Goal: Task Accomplishment & Management: Manage account settings

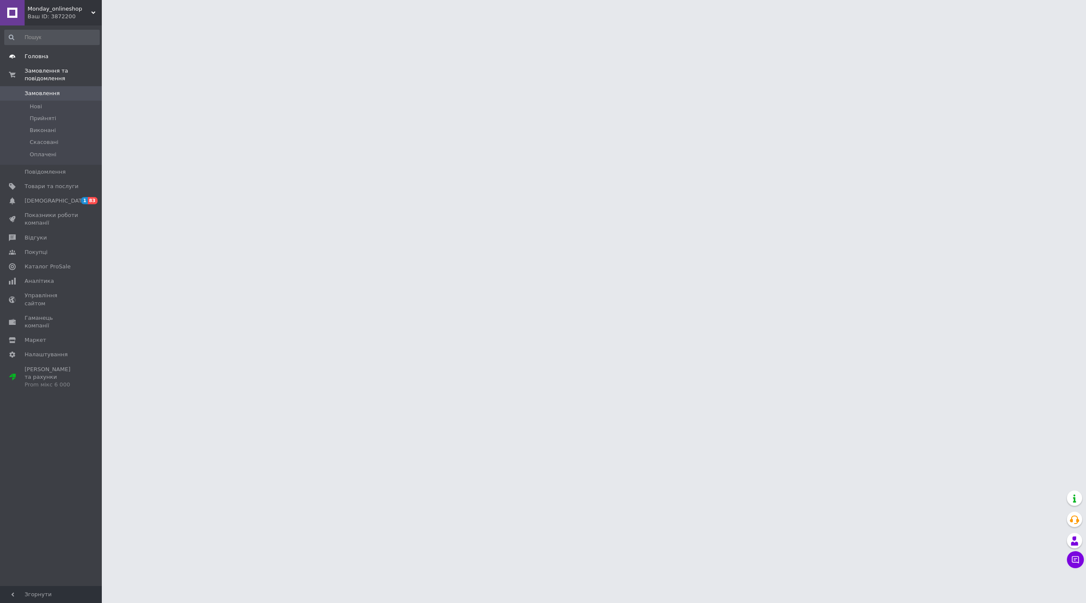
click at [36, 55] on span "Головна" at bounding box center [37, 57] width 24 height 8
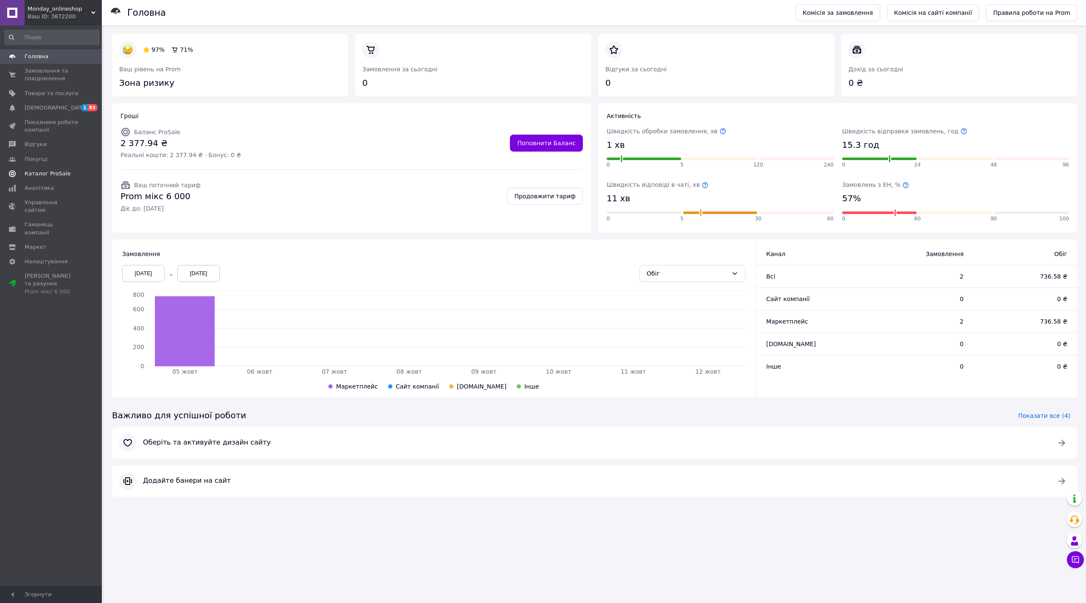
click at [55, 168] on link "Каталог ProSale" at bounding box center [52, 173] width 104 height 14
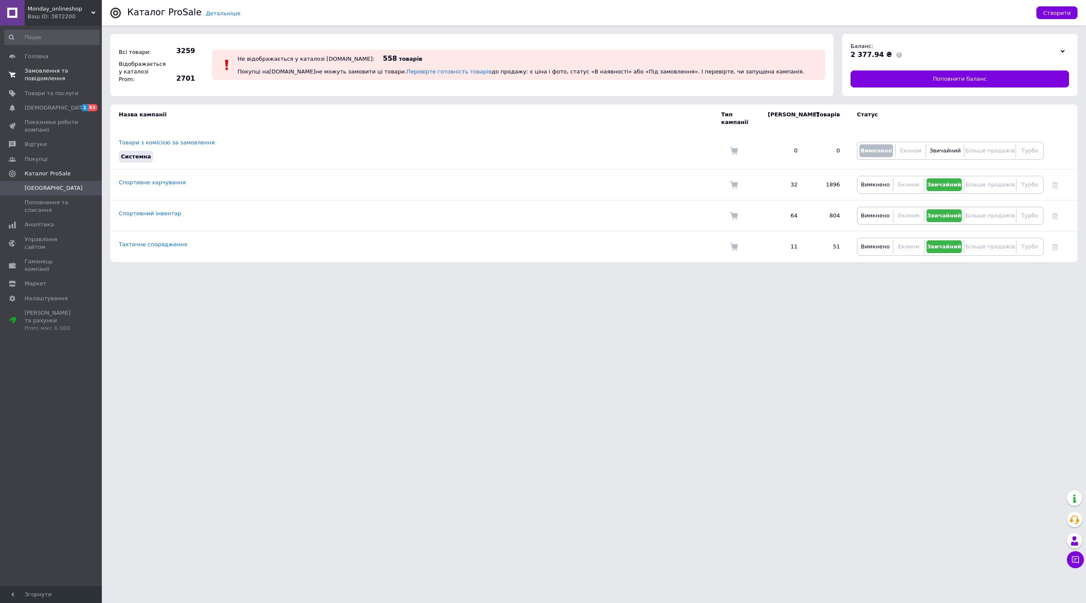
click at [47, 73] on span "Замовлення та повідомлення" at bounding box center [52, 74] width 54 height 15
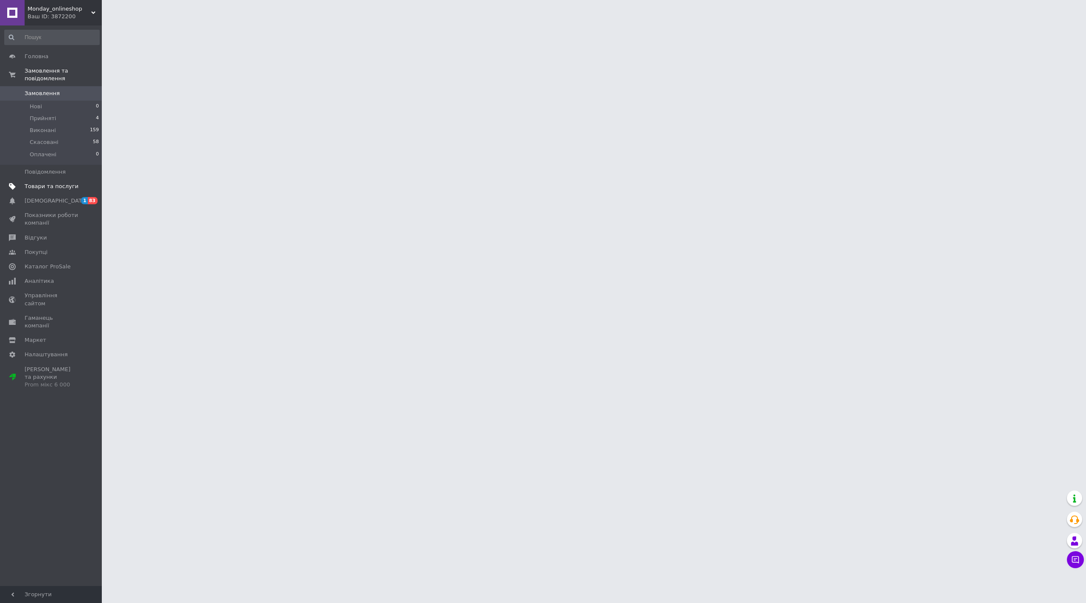
click at [63, 179] on link "Товари та послуги" at bounding box center [52, 186] width 104 height 14
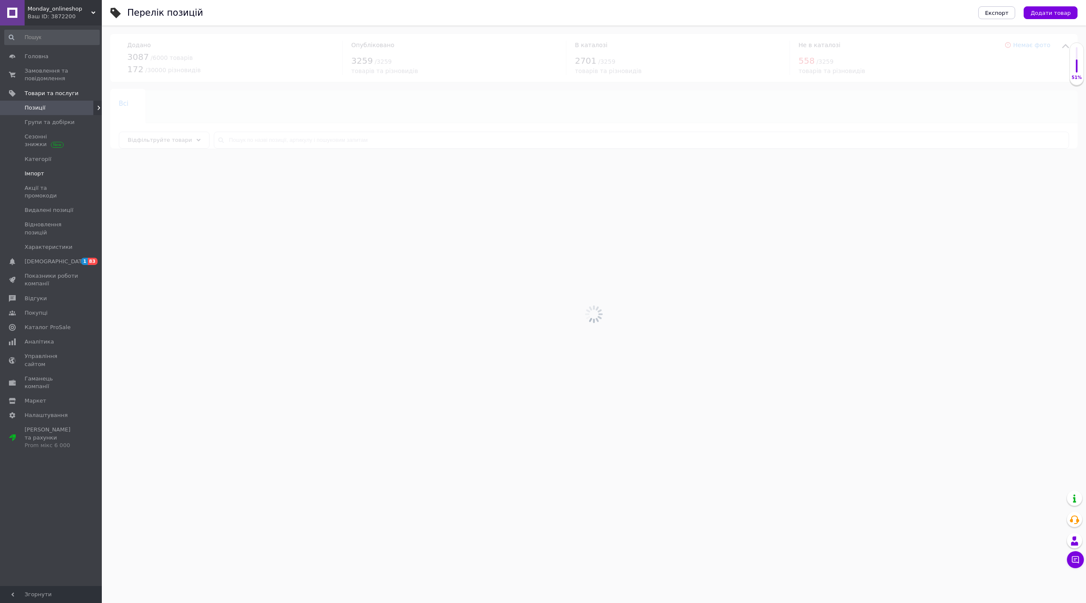
click at [46, 167] on link "Імпорт" at bounding box center [52, 173] width 104 height 14
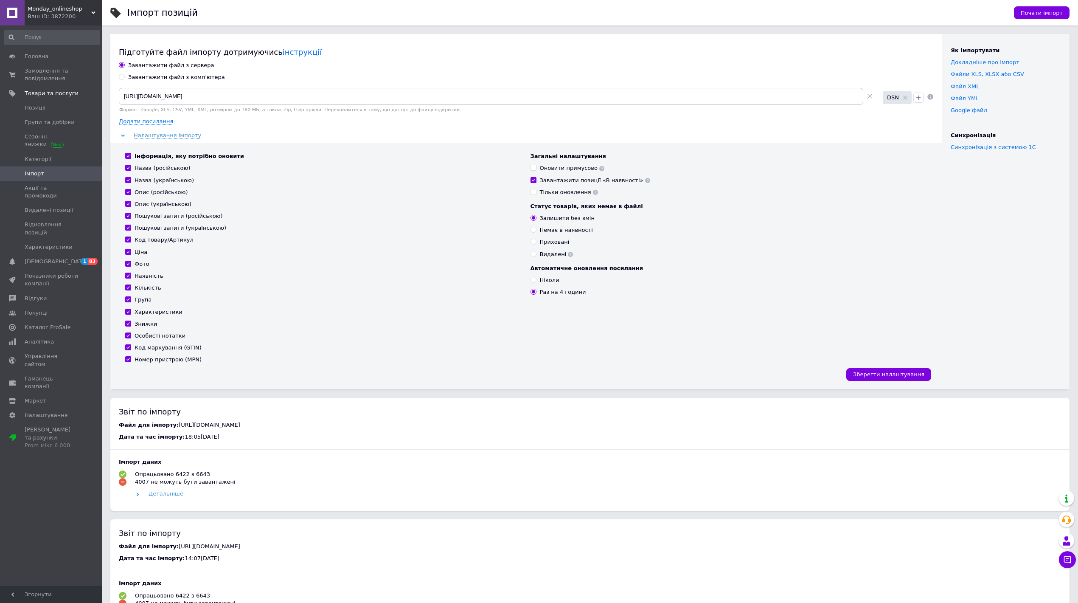
click at [131, 156] on span at bounding box center [128, 156] width 6 height 6
click at [131, 156] on input "Інформація, яку потрібно оновити" at bounding box center [128, 156] width 6 height 6
checkbox input "false"
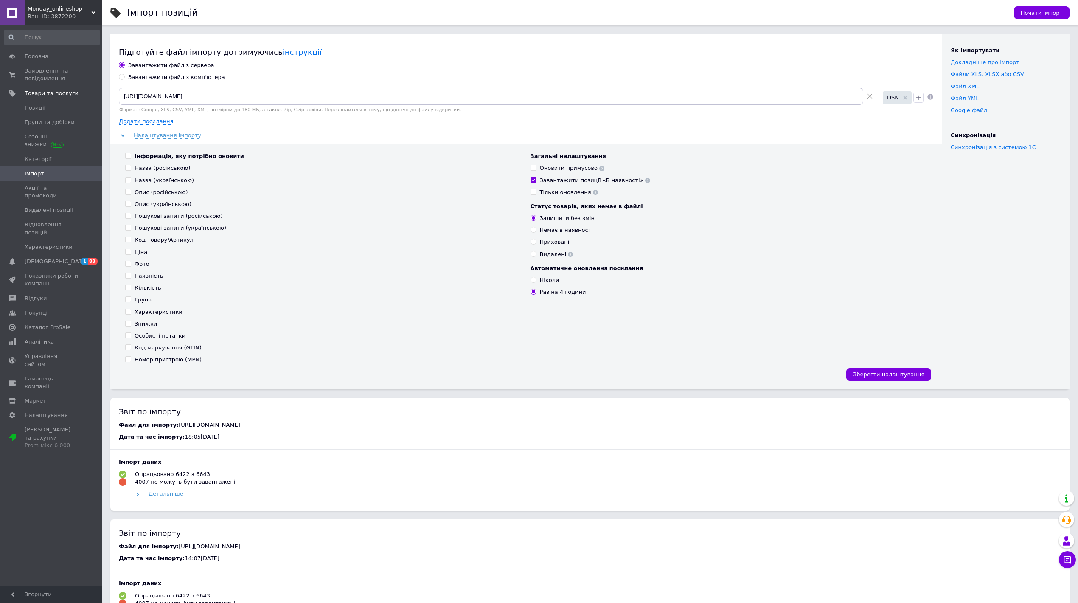
checkbox input "false"
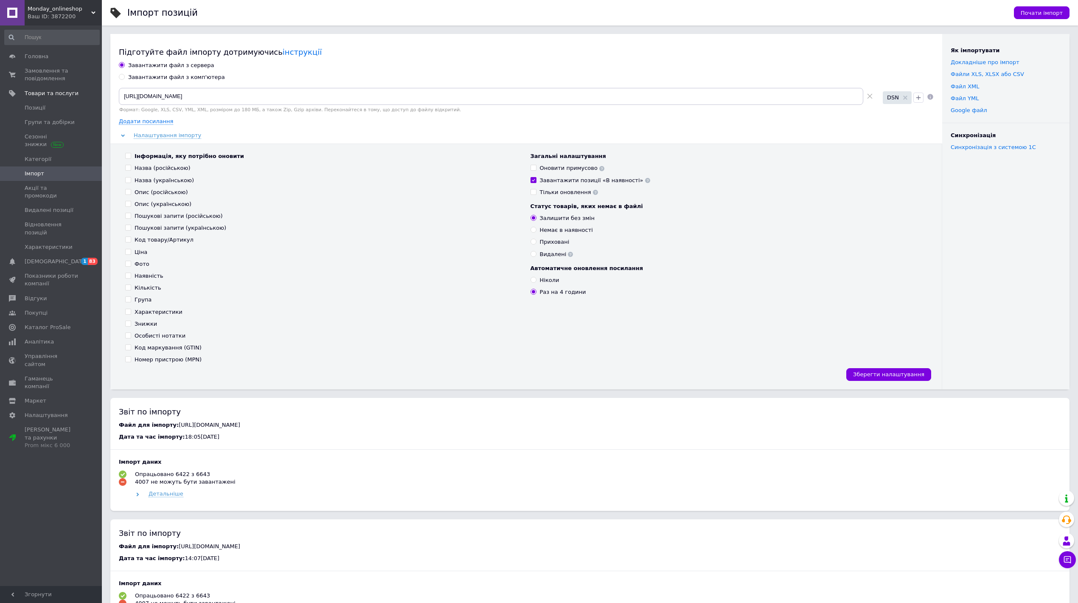
checkbox input "false"
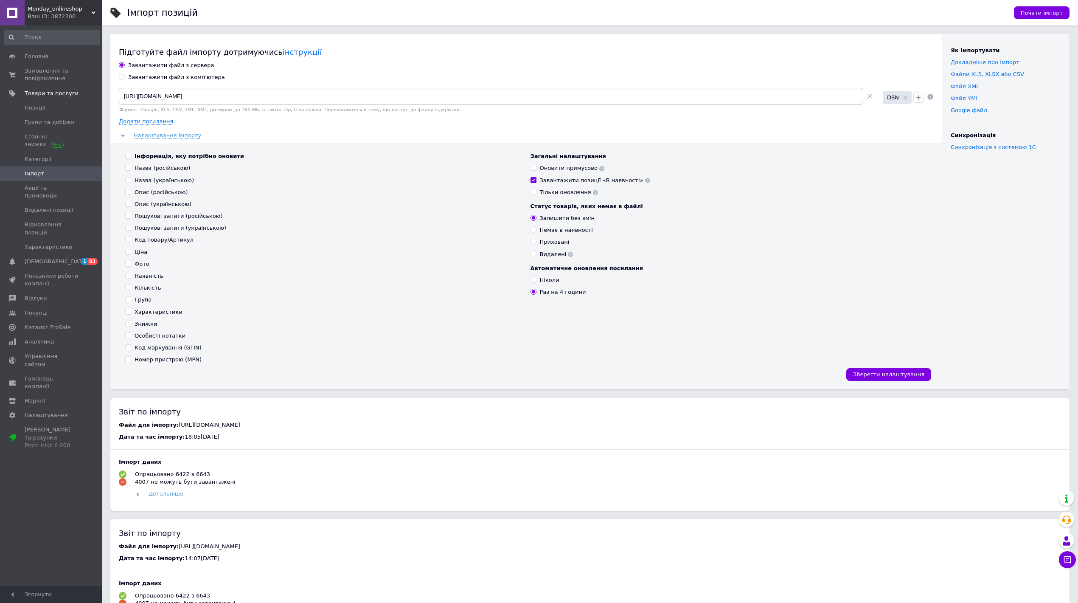
checkbox input "false"
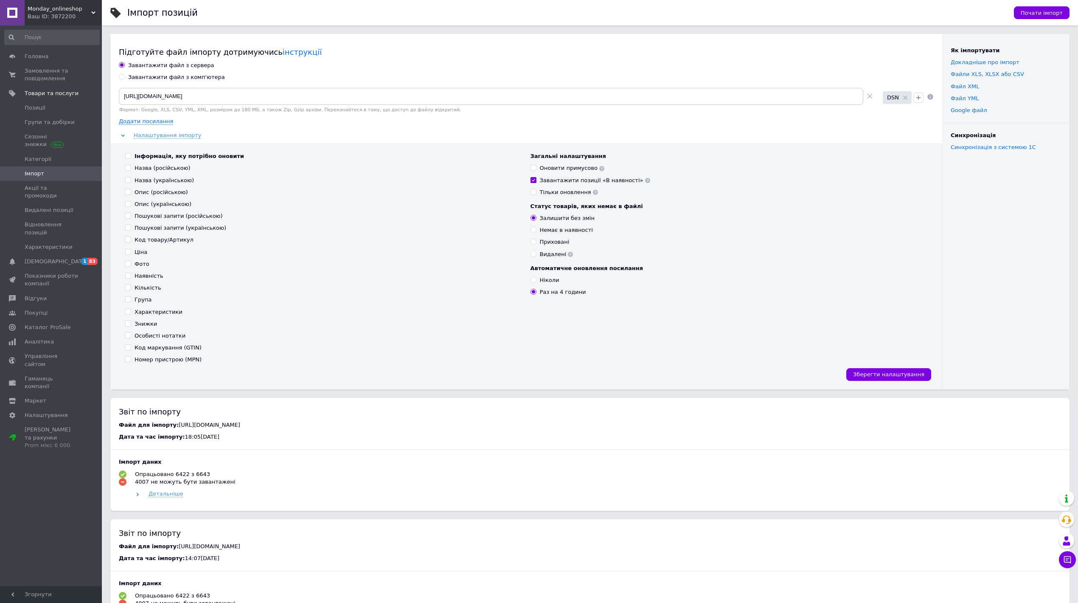
click at [126, 253] on input "Ціна" at bounding box center [128, 252] width 6 height 6
checkbox input "true"
click at [128, 265] on input "Фото" at bounding box center [128, 264] width 6 height 6
checkbox input "false"
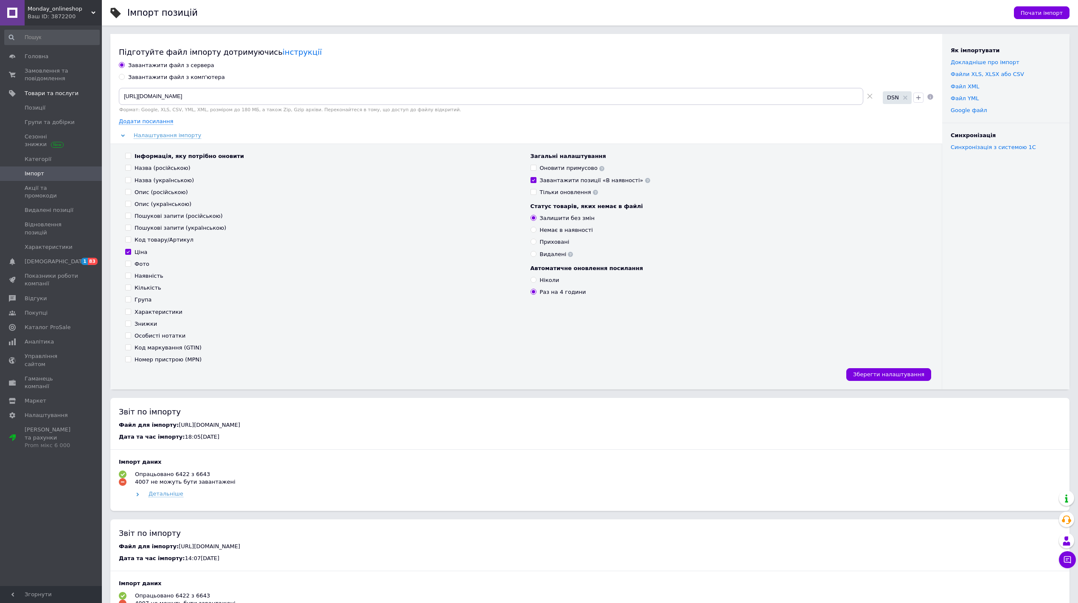
click at [131, 276] on label "Наявність" at bounding box center [144, 276] width 38 height 8
click at [131, 276] on input "Наявність" at bounding box center [128, 275] width 6 height 6
checkbox input "true"
click at [131, 289] on span at bounding box center [128, 287] width 6 height 6
click at [131, 289] on input "Кількість" at bounding box center [128, 287] width 6 height 6
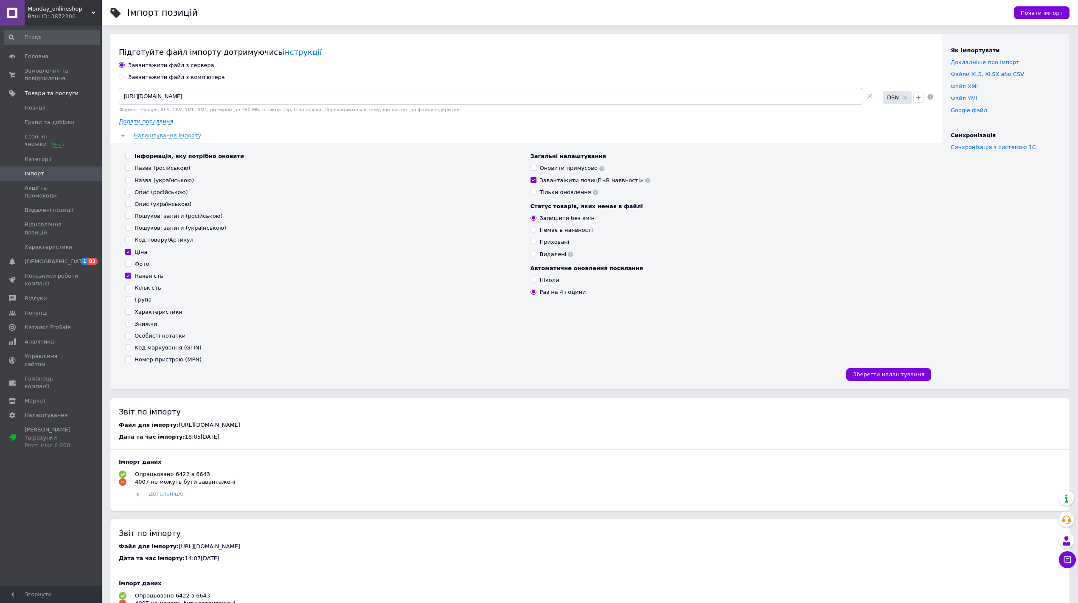
checkbox input "true"
click at [909, 379] on button "Зберегти налаштування" at bounding box center [888, 374] width 85 height 13
click at [136, 126] on div "Завантажити файл з сервера Завантажити файл з комп'ютера [URL][DOMAIN_NAME] Фор…" at bounding box center [526, 225] width 815 height 327
click at [136, 124] on span "Додати посилання" at bounding box center [146, 121] width 54 height 7
radio input "true"
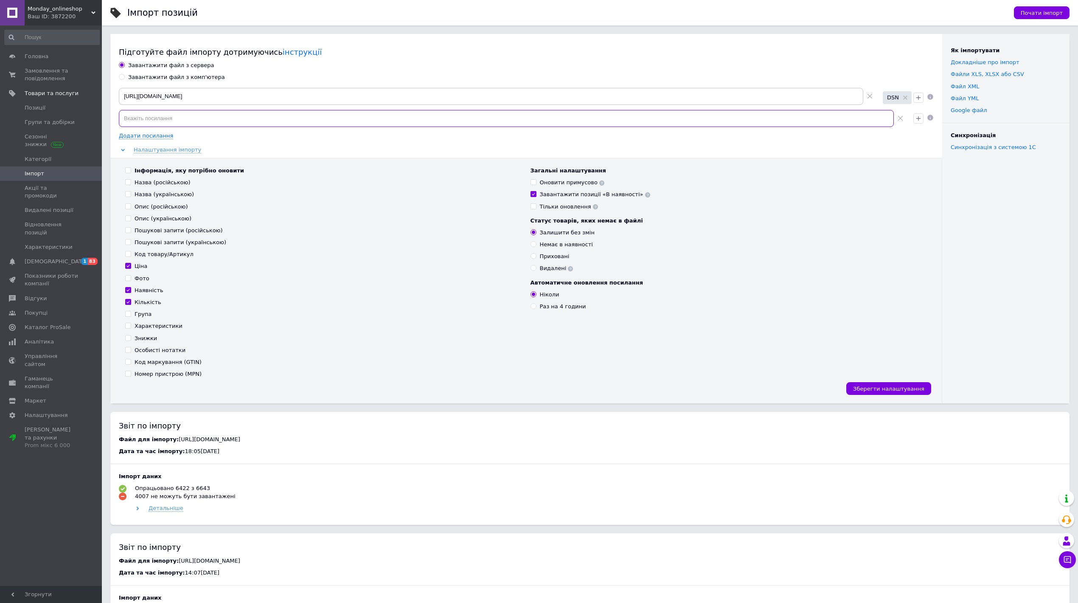
click at [163, 118] on input at bounding box center [506, 118] width 775 height 17
paste input "[URL][DOMAIN_NAME]"
type input "[URL][DOMAIN_NAME]"
click at [919, 116] on icon "button" at bounding box center [918, 118] width 7 height 7
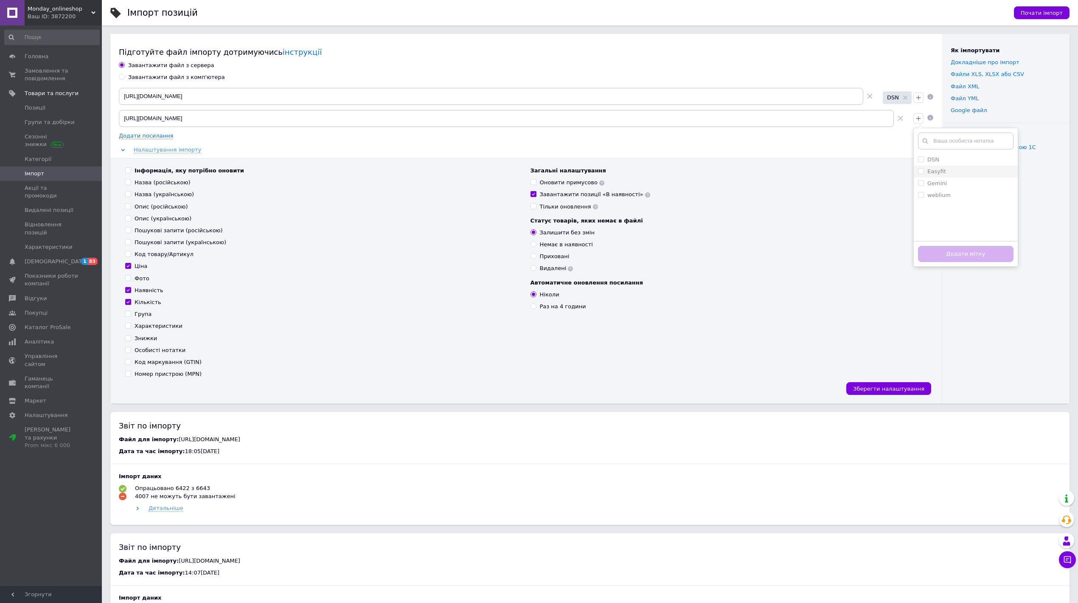
click at [946, 174] on div "Easyfit" at bounding box center [965, 172] width 95 height 8
checkbox input "true"
click at [968, 258] on button "Додати мітку" at bounding box center [965, 254] width 95 height 17
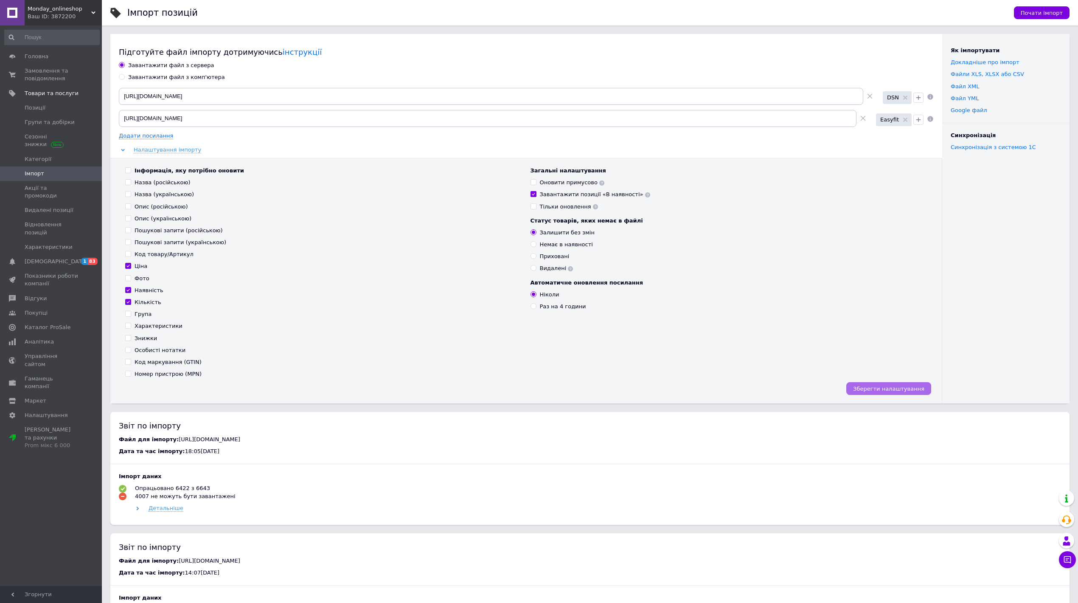
click at [917, 389] on span "Зберегти налаштування" at bounding box center [888, 388] width 71 height 6
click at [38, 57] on span "Головна" at bounding box center [37, 57] width 24 height 8
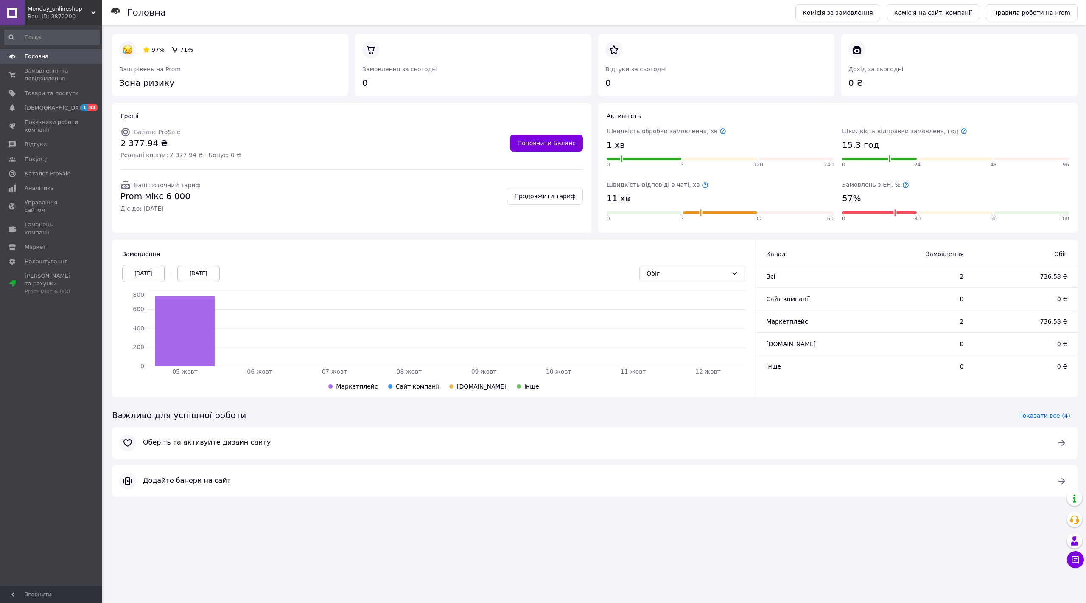
click at [903, 185] on icon at bounding box center [906, 185] width 7 height 7
click at [53, 172] on span "Каталог ProSale" at bounding box center [48, 174] width 46 height 8
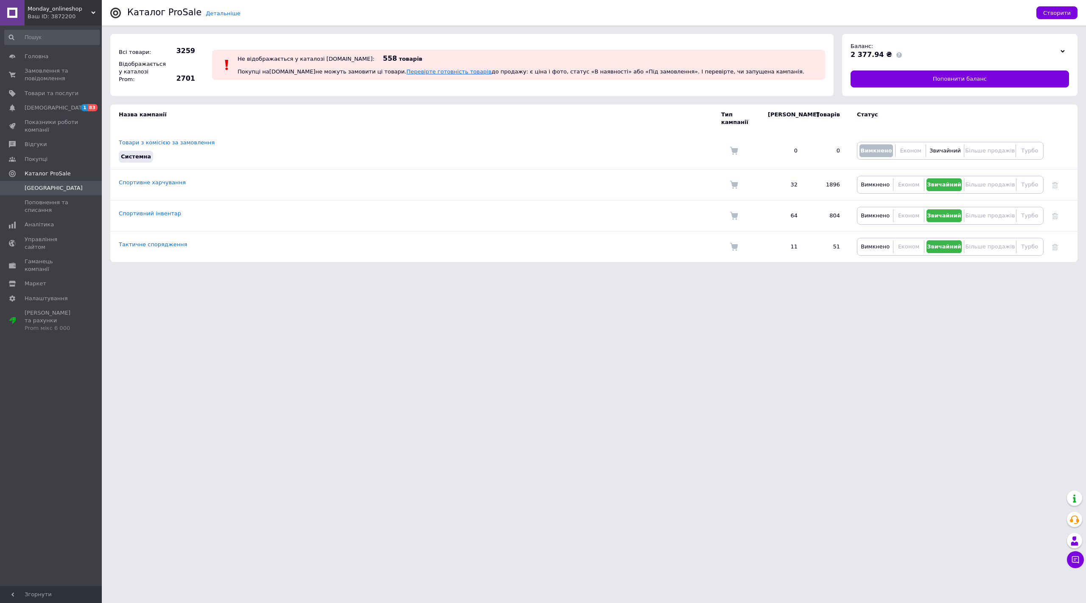
click at [407, 72] on link "Перевірте готовність товарів" at bounding box center [449, 71] width 85 height 6
